Goal: Find specific page/section: Find specific page/section

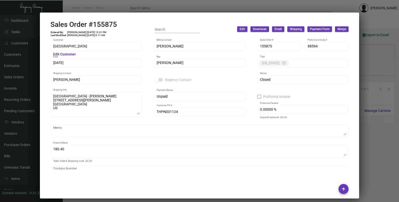
click at [375, 67] on div at bounding box center [199, 101] width 399 height 202
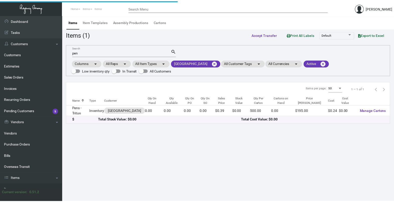
scroll to position [63, 0]
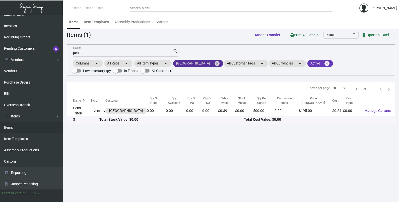
click at [214, 63] on mat-icon "cancel" at bounding box center [217, 64] width 6 height 6
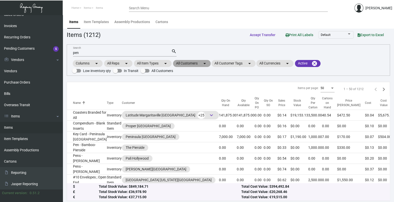
click at [197, 64] on mat-chip "All Customers arrow_drop_down" at bounding box center [192, 63] width 38 height 7
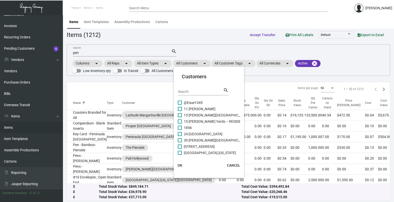
click at [192, 89] on div "Search" at bounding box center [200, 92] width 45 height 8
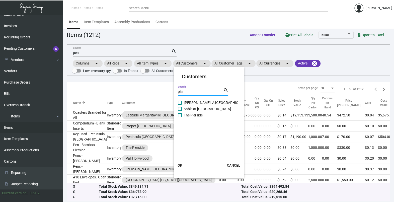
type input "pier"
click at [191, 113] on span "The Pierside" at bounding box center [193, 115] width 19 height 6
click at [180, 117] on input "The Pierside" at bounding box center [180, 117] width 0 height 0
checkbox input "true"
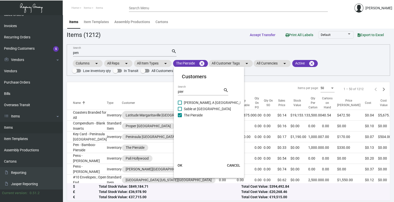
click at [176, 166] on button "OK" at bounding box center [180, 165] width 16 height 9
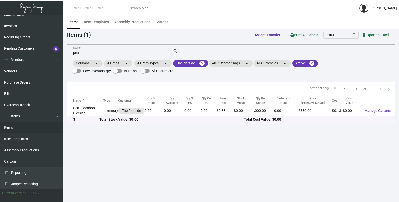
click at [101, 54] on input "pen" at bounding box center [123, 53] width 100 height 4
type input "p"
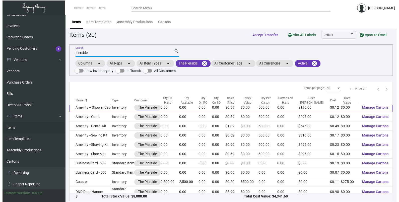
scroll to position [0, 0]
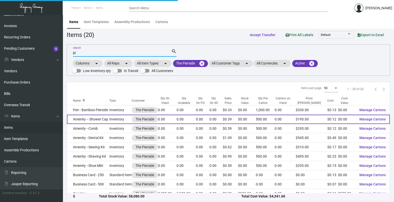
type input "p"
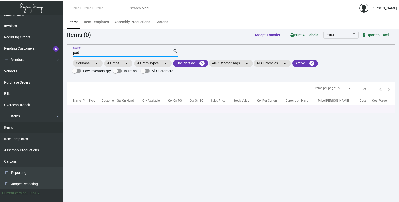
type input "pad"
